Goal: Task Accomplishment & Management: Manage account settings

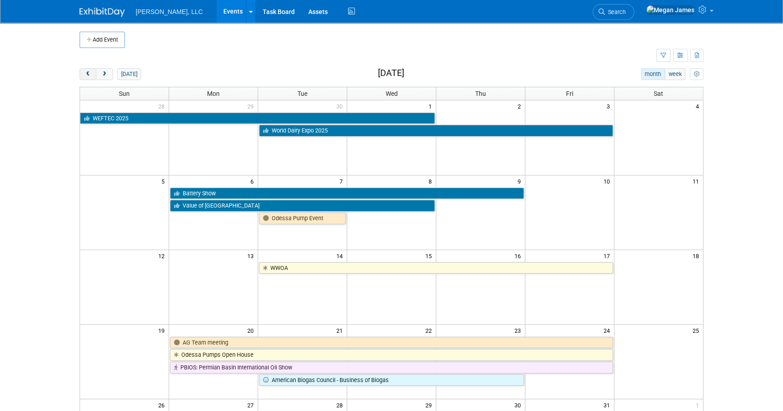
click at [82, 75] on button "prev" at bounding box center [88, 74] width 17 height 12
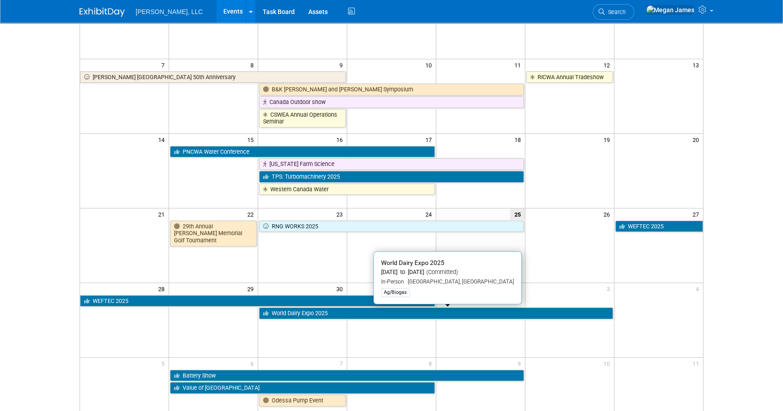
scroll to position [117, 0]
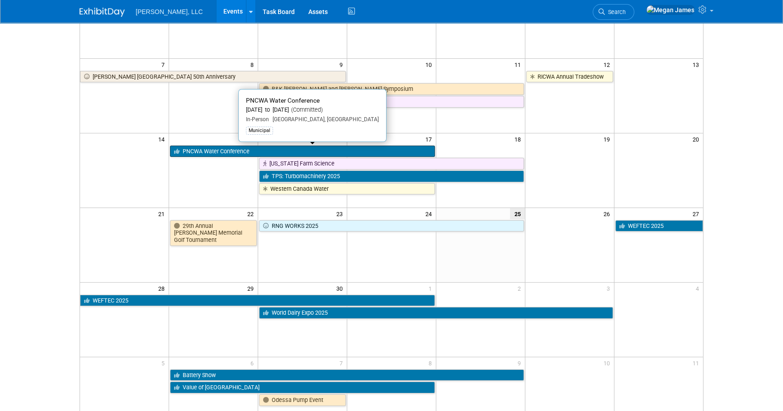
click at [208, 149] on link "PNCWA Water Conference" at bounding box center [302, 152] width 265 height 12
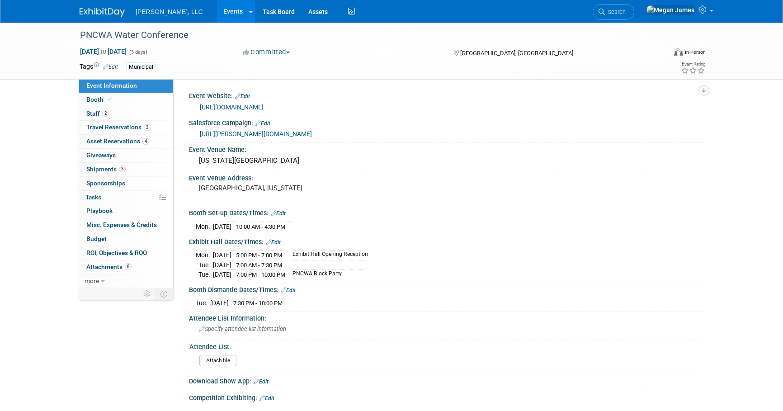
select select "Municipal"
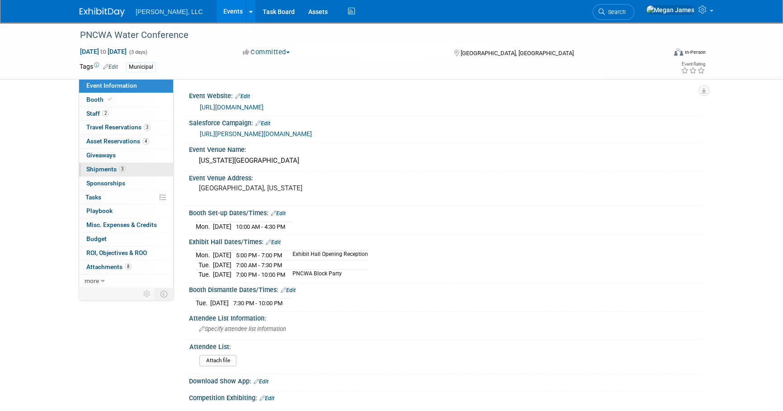
click at [140, 173] on link "3 Shipments 3" at bounding box center [126, 170] width 94 height 14
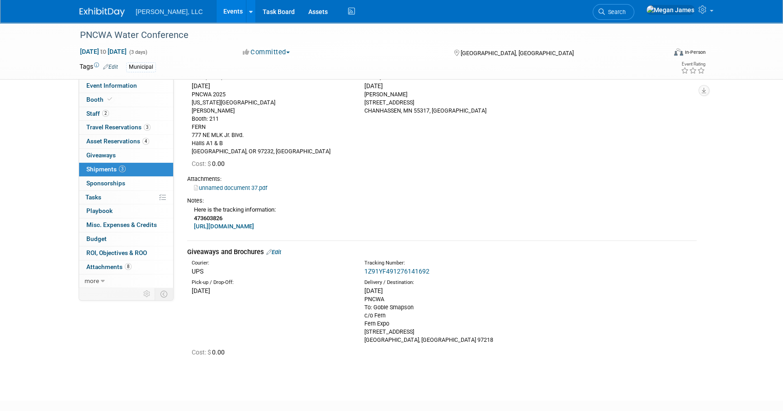
scroll to position [187, 0]
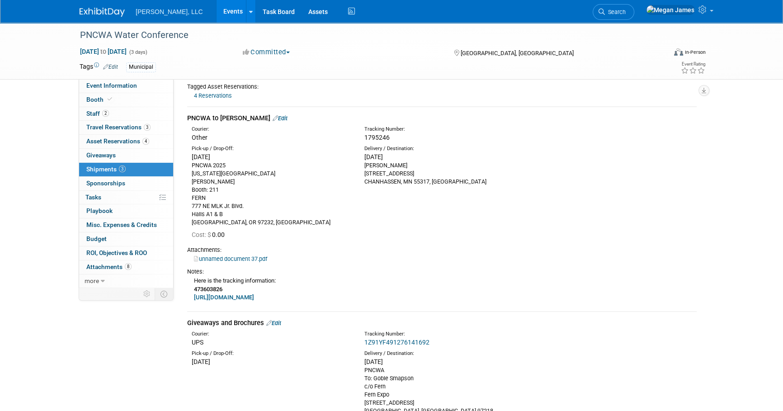
click at [254, 300] on link "https://www.tforcefreight.com/ltl/apps/Tracking" at bounding box center [224, 297] width 60 height 7
click at [317, 256] on div "unnamed document 37.pdf" at bounding box center [442, 258] width 510 height 9
drag, startPoint x: 226, startPoint y: 289, endPoint x: 195, endPoint y: 289, distance: 30.8
click at [195, 289] on div "Here is the tracking information: 473603826 https://www.tforcefreight.com/ltl/a…" at bounding box center [442, 289] width 510 height 26
copy b "473603826"
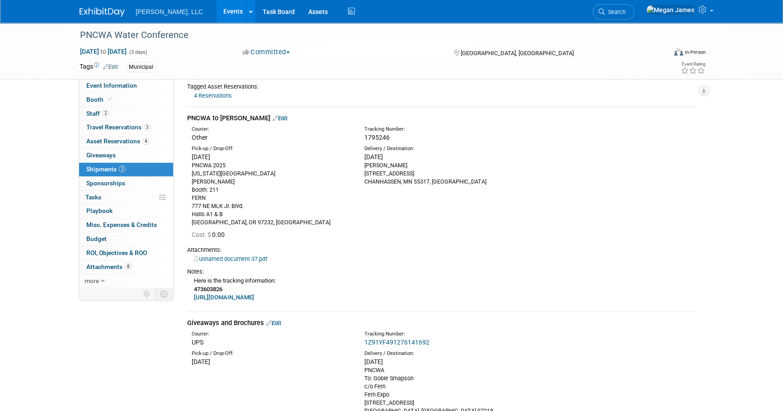
click at [536, 240] on div "Cost: $ 0.00" at bounding box center [444, 235] width 519 height 10
drag, startPoint x: 346, startPoint y: 296, endPoint x: 195, endPoint y: 285, distance: 151.4
click at [195, 285] on div "Here is the tracking information: 473603826 https://www.tforcefreight.com/ltl/a…" at bounding box center [442, 289] width 510 height 26
copy div "73603826 https://www.tforcefreight.com/ltl/apps/Tracking"
drag, startPoint x: 276, startPoint y: 275, endPoint x: 260, endPoint y: 281, distance: 17.6
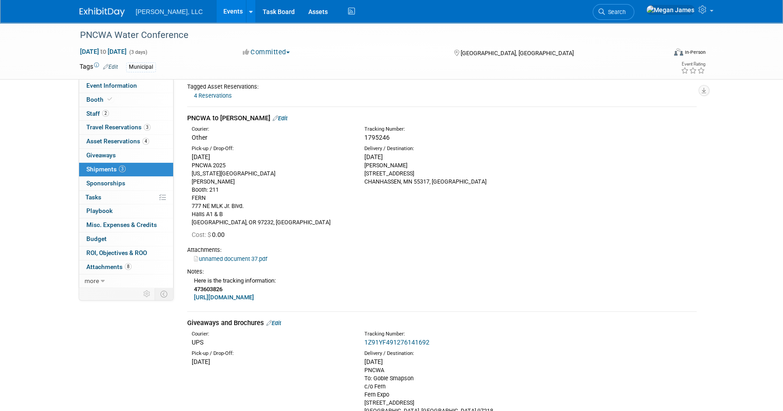
click at [276, 276] on div "Here is the tracking information: 473603826 https://www.tforcefreight.com/ltl/a…" at bounding box center [442, 289] width 510 height 26
drag, startPoint x: 194, startPoint y: 281, endPoint x: 344, endPoint y: 304, distance: 151.0
click at [344, 304] on td "PNCWA to Boerger Edit Courier: Other Tracking Number:" at bounding box center [442, 209] width 510 height 204
copy div "Here is the tracking information: 473603826 https://www.tforcefreight.com/ltl/a…"
click at [256, 260] on link "unnamed document 37.pdf" at bounding box center [230, 258] width 73 height 7
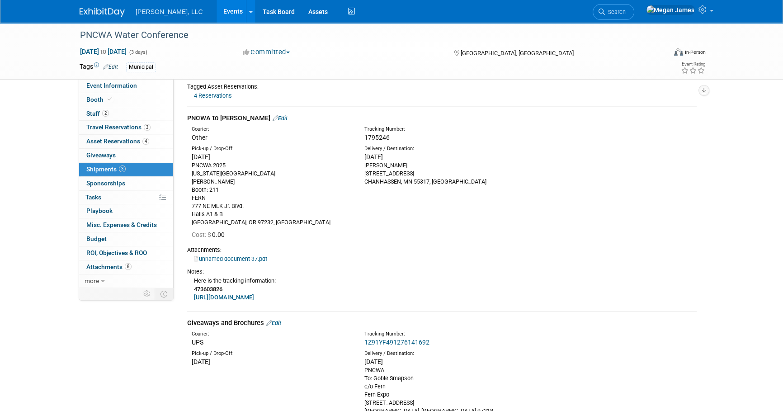
click at [533, 240] on div "Cost: $ 0.00" at bounding box center [444, 235] width 519 height 10
click at [217, 13] on link "Events" at bounding box center [233, 11] width 33 height 23
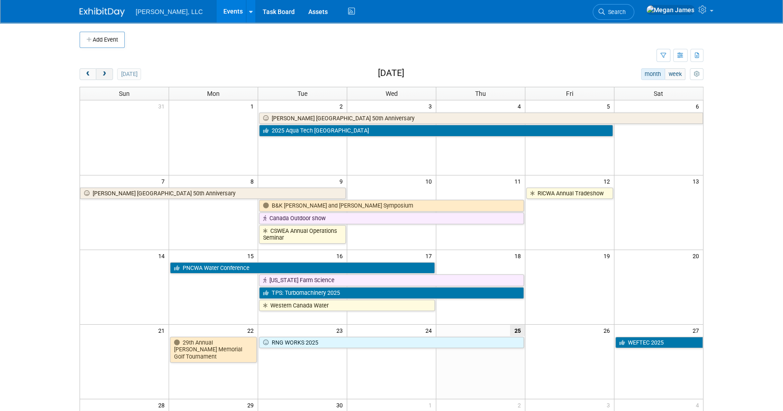
click at [105, 74] on span "next" at bounding box center [104, 74] width 7 height 6
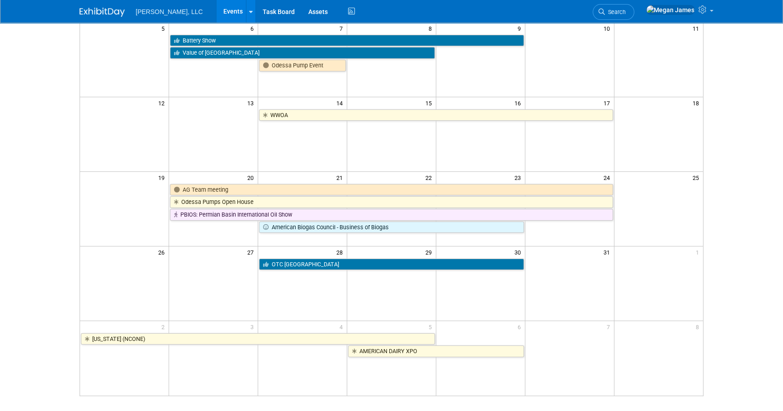
scroll to position [205, 0]
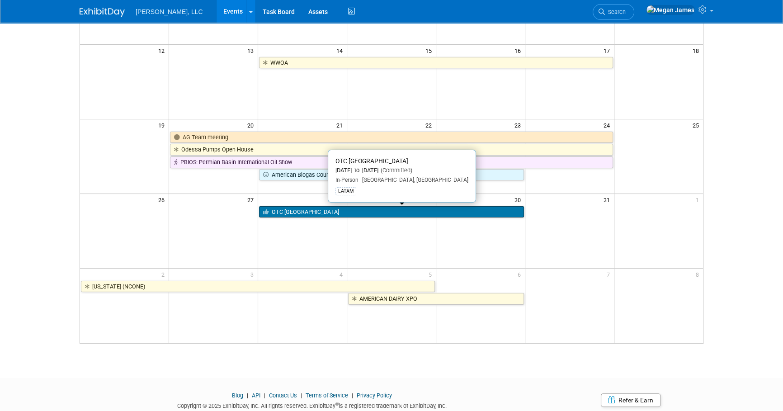
click at [327, 213] on link "OTC [GEOGRAPHIC_DATA]" at bounding box center [391, 212] width 265 height 12
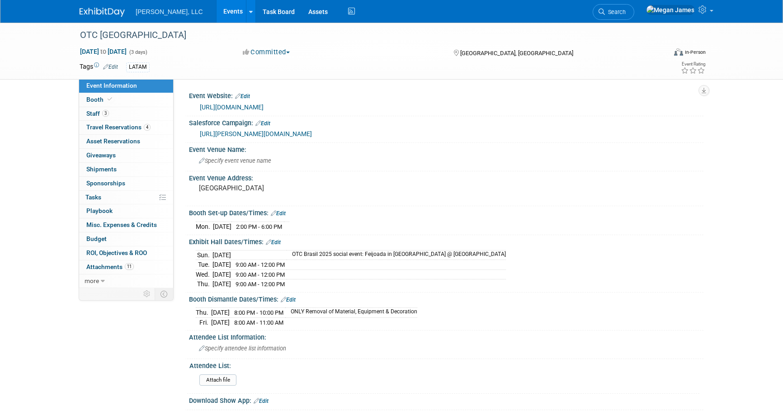
select select "Industrial"
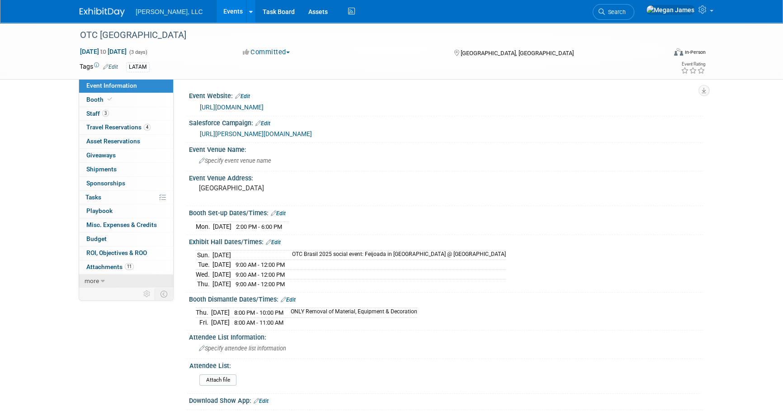
drag, startPoint x: 118, startPoint y: 269, endPoint x: 144, endPoint y: 273, distance: 26.2
click at [118, 269] on span "Attachments 11" at bounding box center [109, 266] width 47 height 7
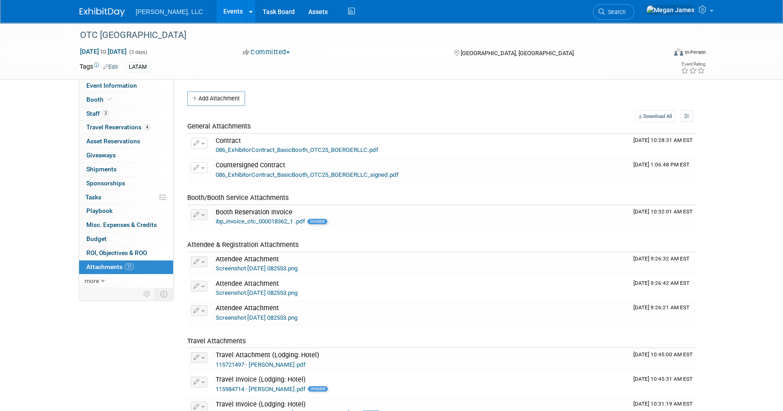
click at [236, 95] on button "Add Attachment" at bounding box center [216, 98] width 58 height 14
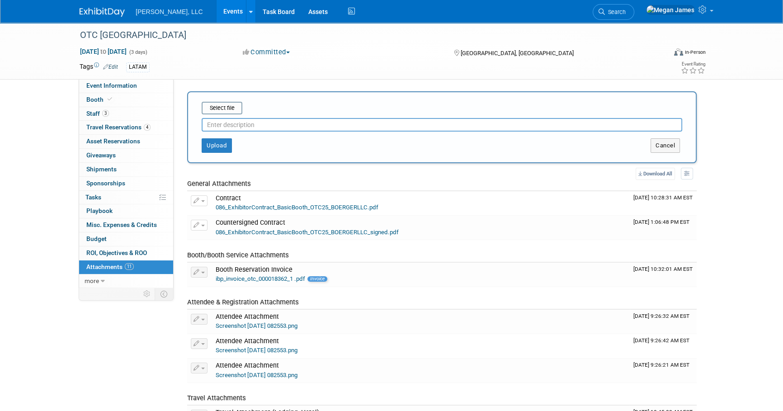
click at [244, 127] on input "text" at bounding box center [442, 125] width 481 height 14
type input "BASIC ASSEMBLY KIT"
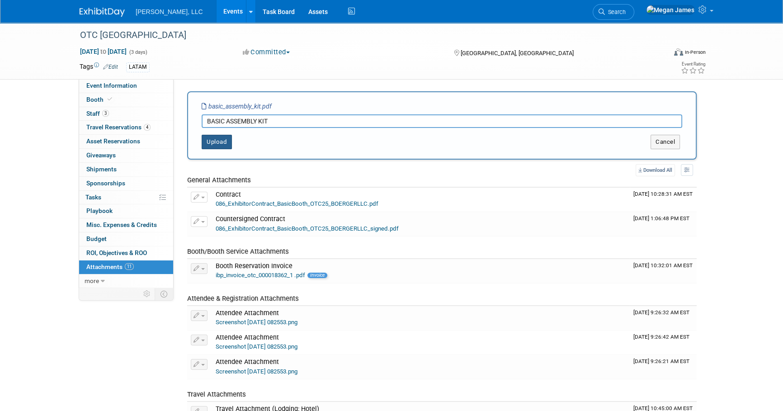
click at [222, 143] on button "Upload" at bounding box center [217, 142] width 30 height 14
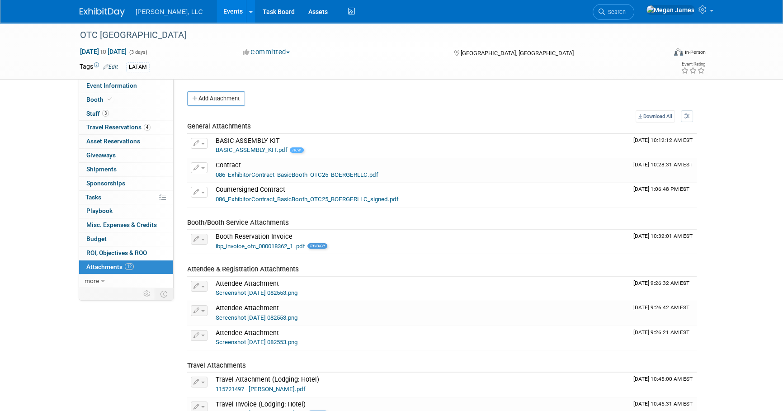
click at [217, 17] on link "Events" at bounding box center [233, 11] width 33 height 23
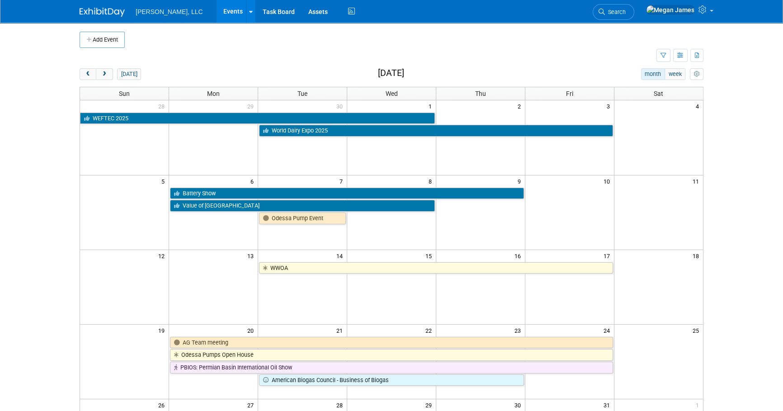
click at [759, 234] on body "[PERSON_NAME], LLC Events Add Event Bulk Upload Events Shareable Event Boards R…" at bounding box center [391, 205] width 783 height 411
click at [92, 76] on button "prev" at bounding box center [88, 74] width 17 height 12
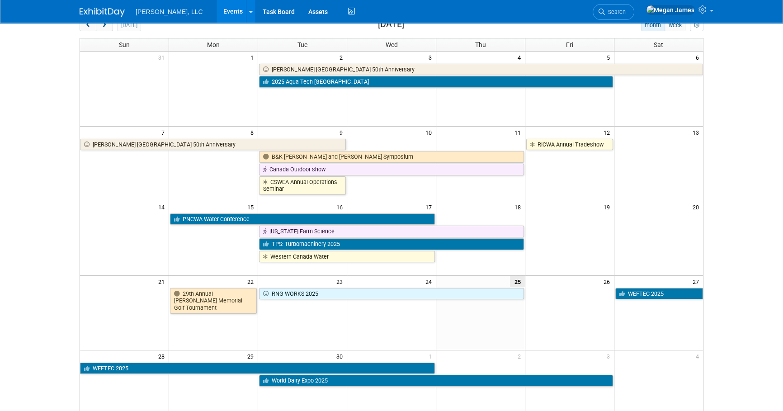
scroll to position [205, 0]
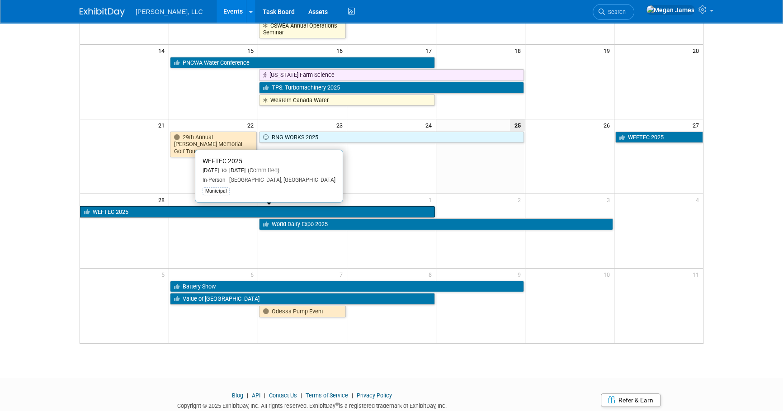
click at [175, 212] on link "WEFTEC 2025" at bounding box center [257, 212] width 355 height 12
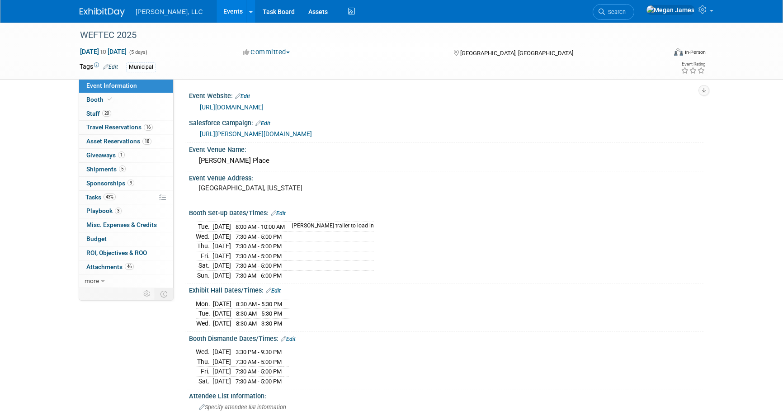
select select "Municipal"
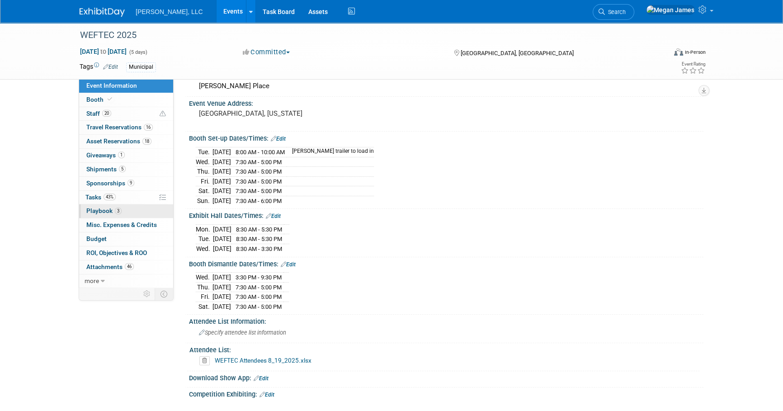
scroll to position [164, 0]
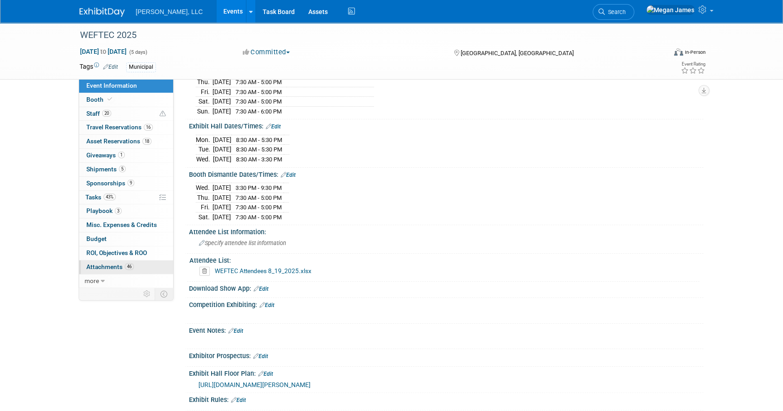
click at [145, 263] on link "46 Attachments 46" at bounding box center [126, 267] width 94 height 14
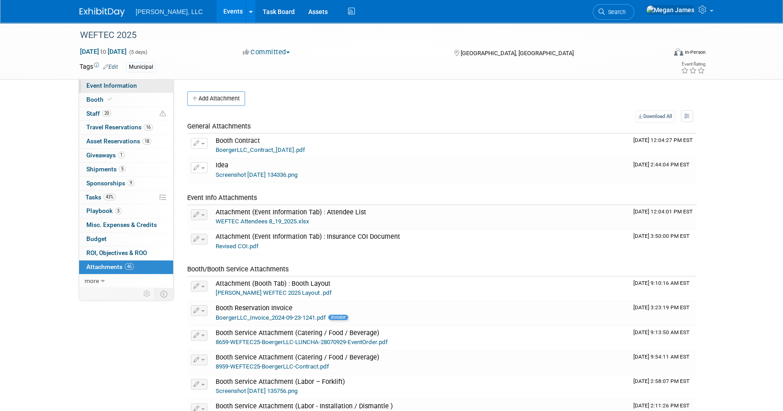
click at [153, 85] on link "Event Information" at bounding box center [126, 86] width 94 height 14
select select "Municipal"
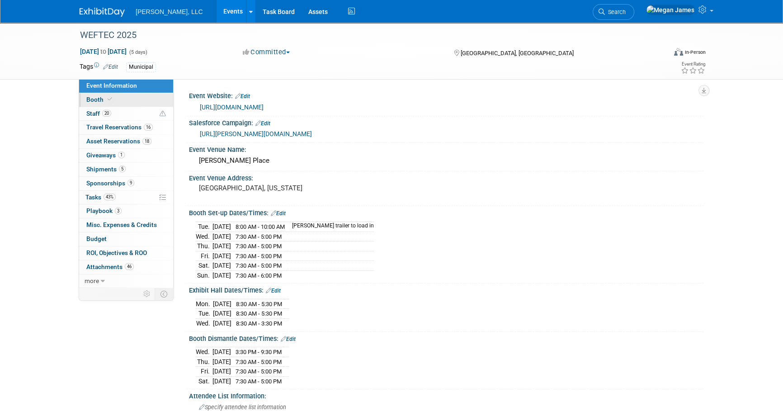
click at [145, 95] on link "Booth" at bounding box center [126, 100] width 94 height 14
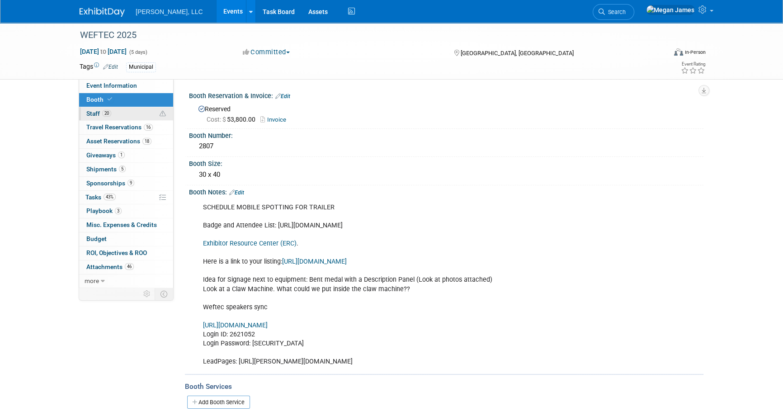
click at [147, 113] on link "20 Staff 20" at bounding box center [126, 114] width 94 height 14
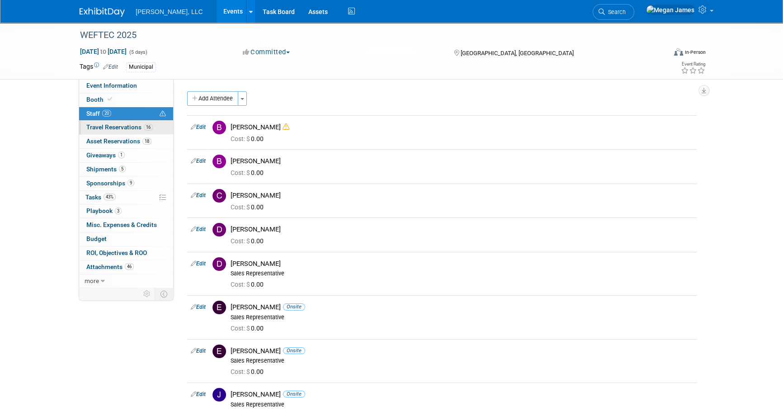
click at [155, 131] on link "16 Travel Reservations 16" at bounding box center [126, 128] width 94 height 14
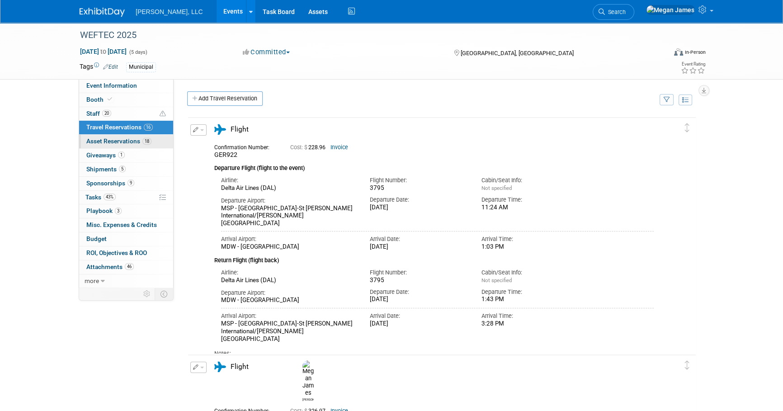
click at [155, 137] on link "18 Asset Reservations 18" at bounding box center [126, 142] width 94 height 14
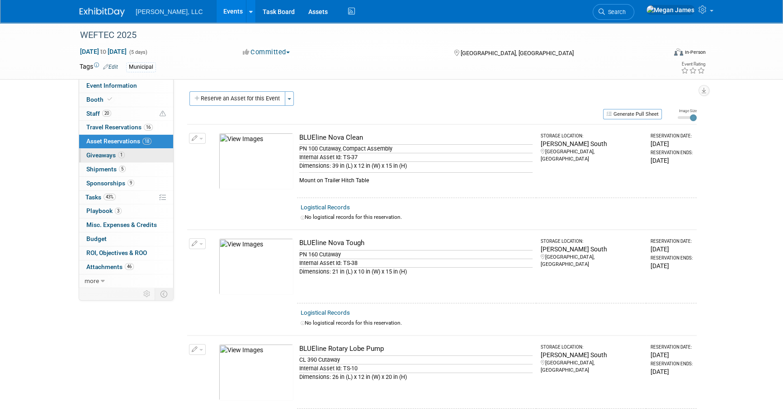
click at [146, 155] on link "1 Giveaways 1" at bounding box center [126, 156] width 94 height 14
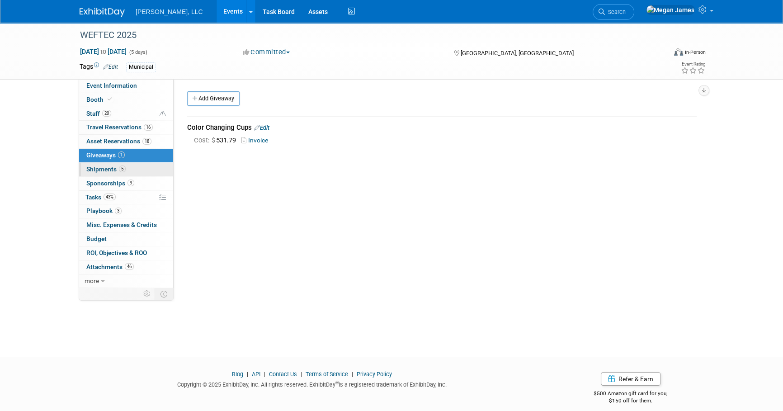
click at [139, 172] on link "5 Shipments 5" at bounding box center [126, 170] width 94 height 14
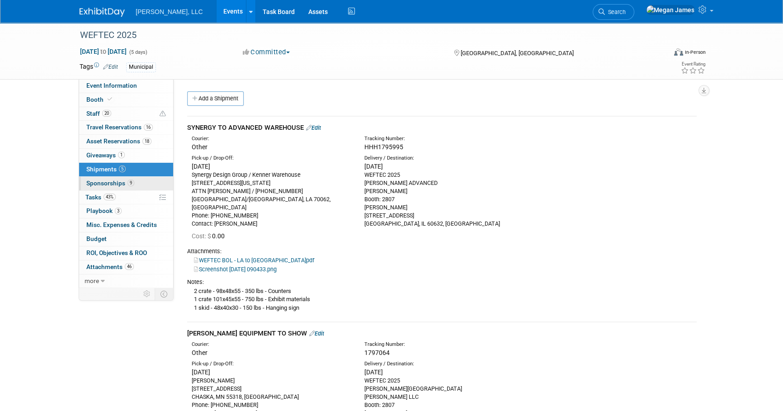
click at [140, 186] on link "9 Sponsorships 9" at bounding box center [126, 184] width 94 height 14
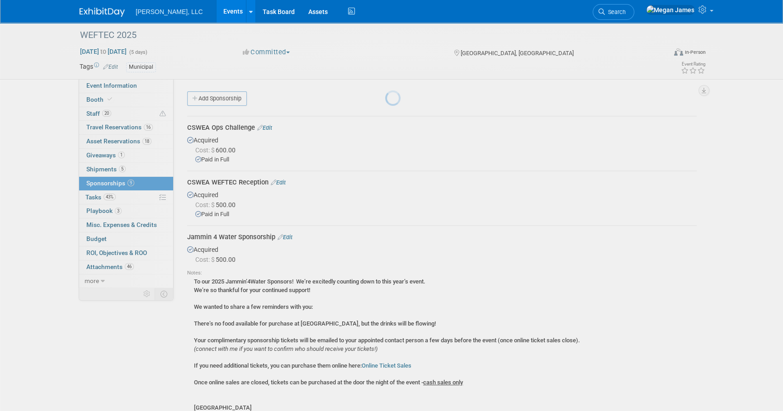
click at [131, 197] on link "43% Tasks 43%" at bounding box center [126, 198] width 94 height 14
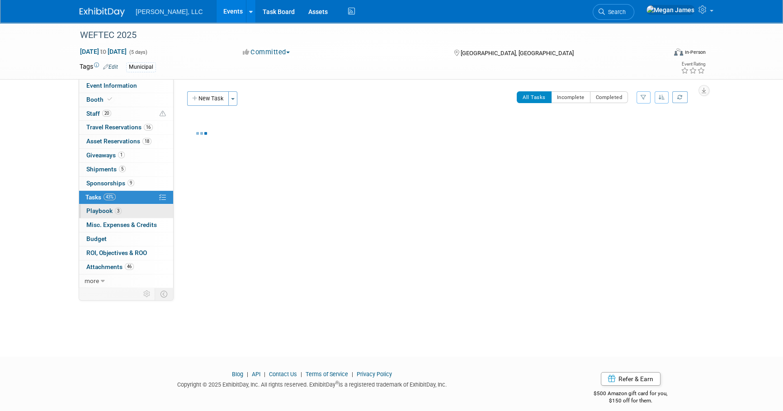
click at [131, 216] on link "3 Playbook 3" at bounding box center [126, 211] width 94 height 14
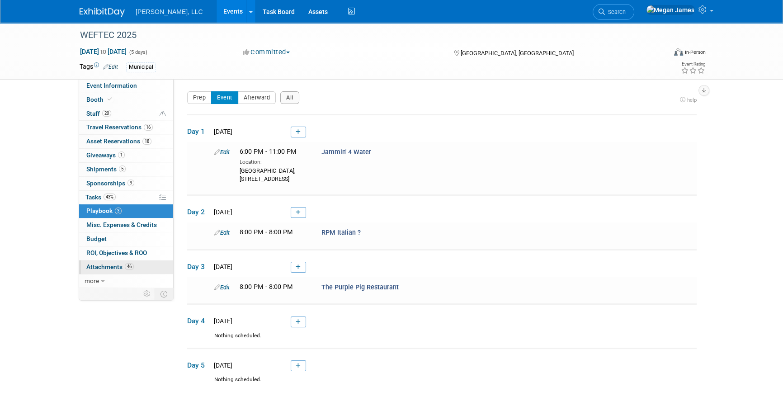
click at [130, 266] on span "46" at bounding box center [129, 266] width 9 height 7
